Goal: Information Seeking & Learning: Learn about a topic

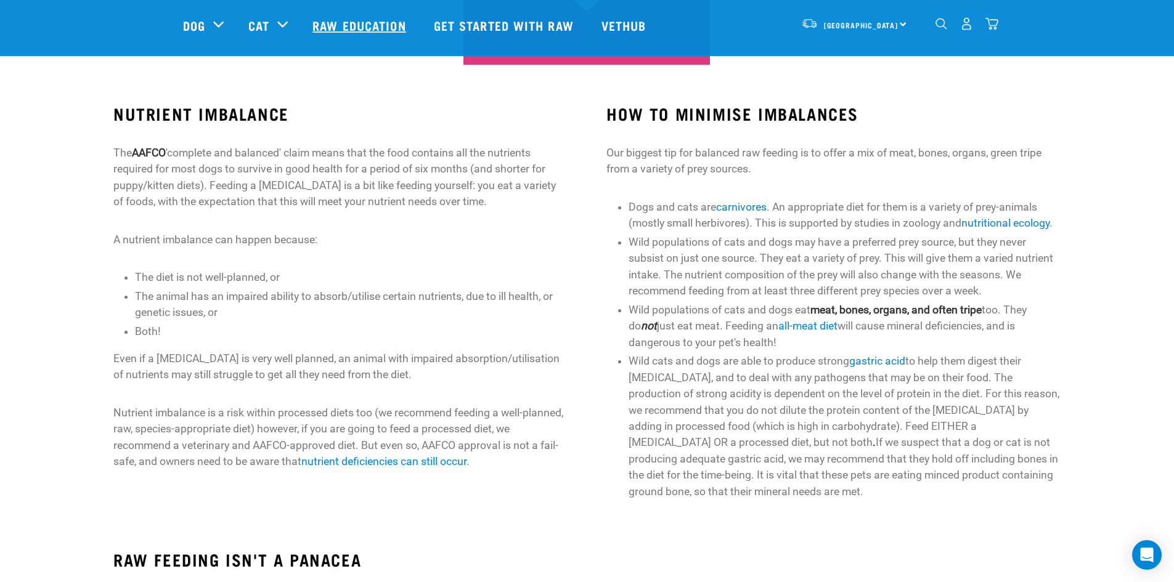
click at [342, 26] on link "Raw Education" at bounding box center [360, 25] width 121 height 49
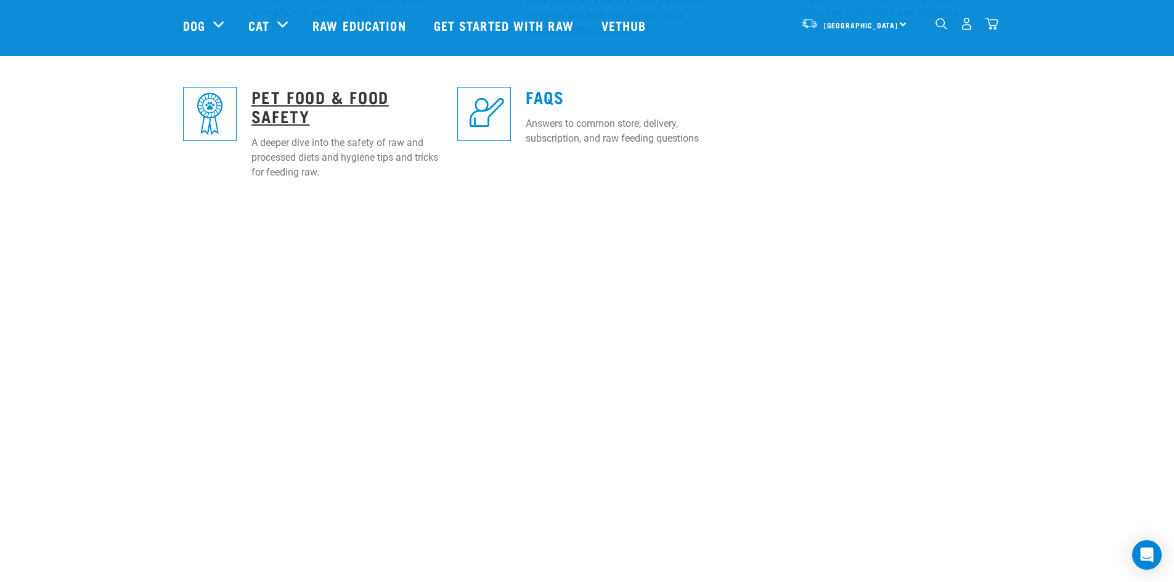
scroll to position [616, 0]
click at [328, 100] on link "Pet Food & Food Safety" at bounding box center [319, 105] width 137 height 28
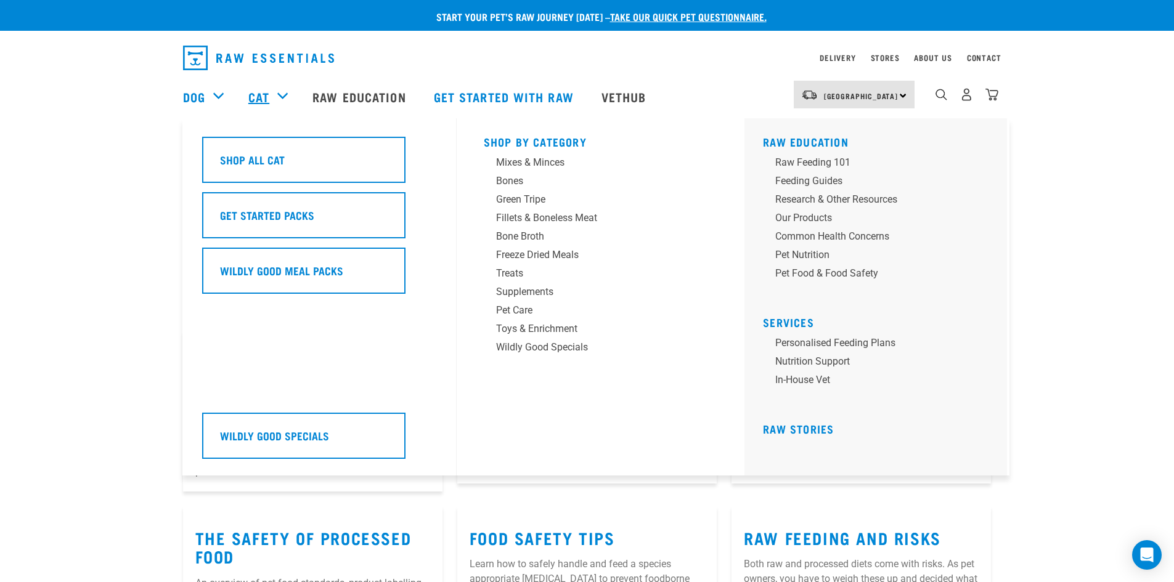
click at [263, 92] on link "Cat" at bounding box center [258, 97] width 21 height 18
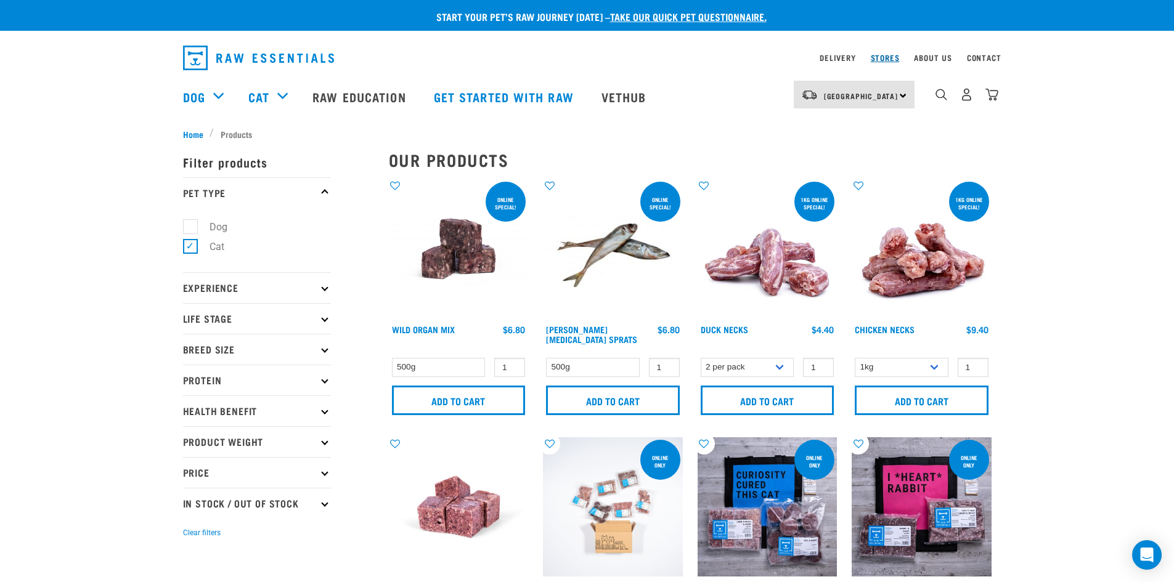
click at [889, 57] on link "Stores" at bounding box center [885, 57] width 29 height 4
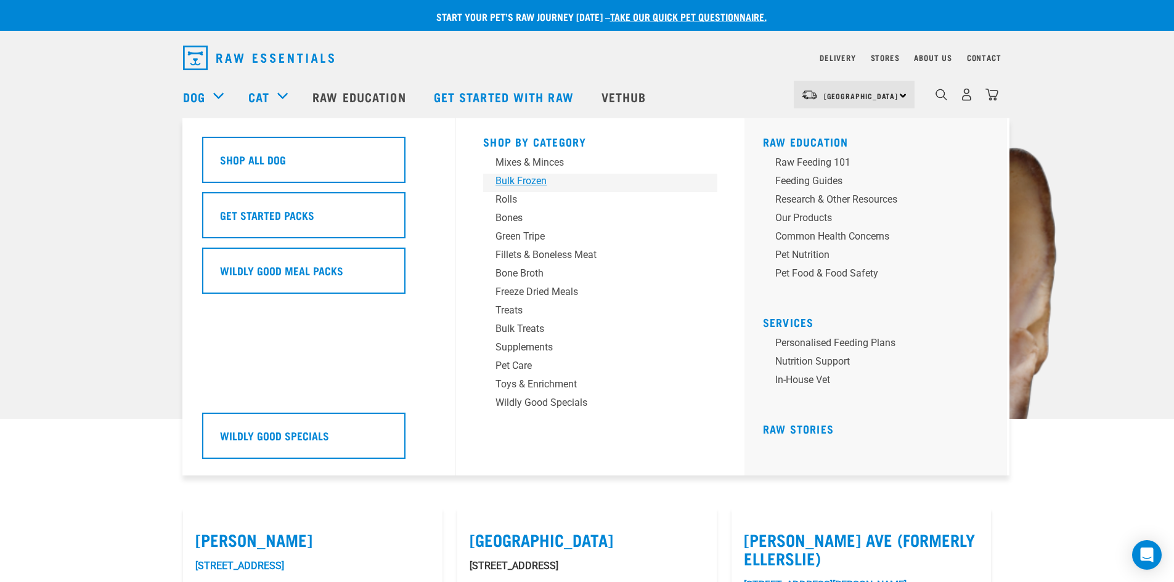
click at [518, 183] on div "Bulk Frozen" at bounding box center [591, 181] width 192 height 15
